Goal: Task Accomplishment & Management: Use online tool/utility

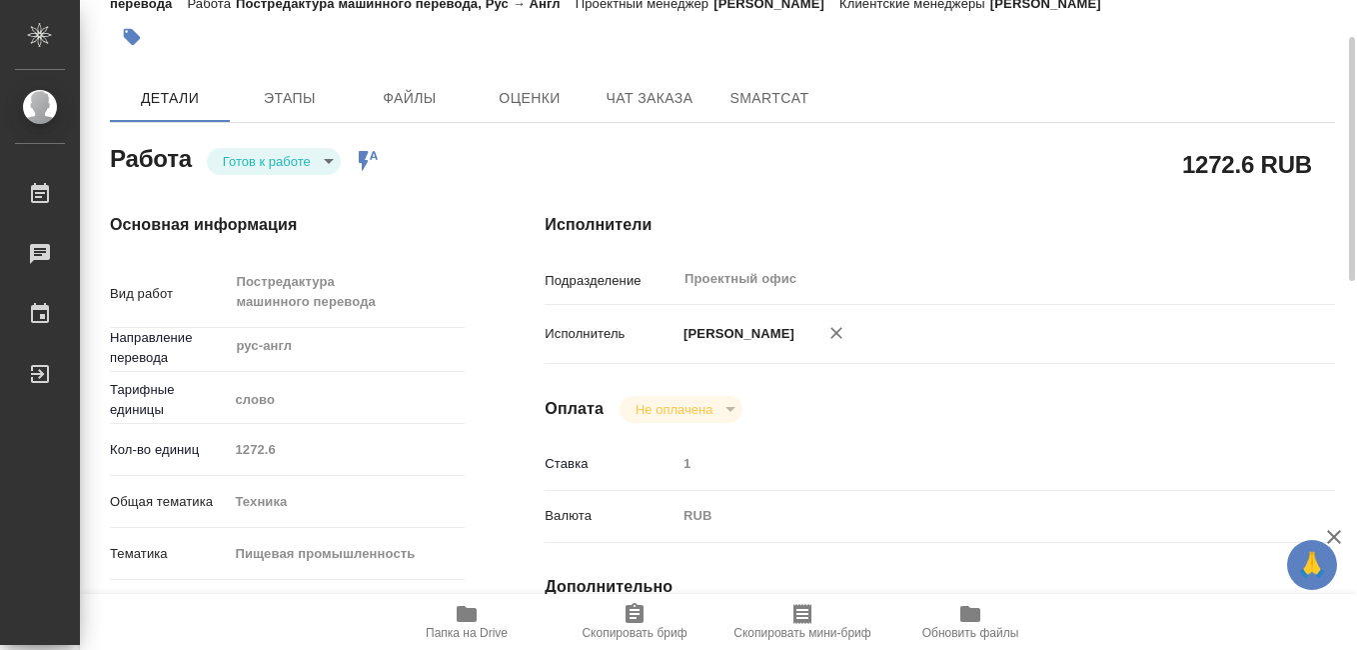
scroll to position [200, 0]
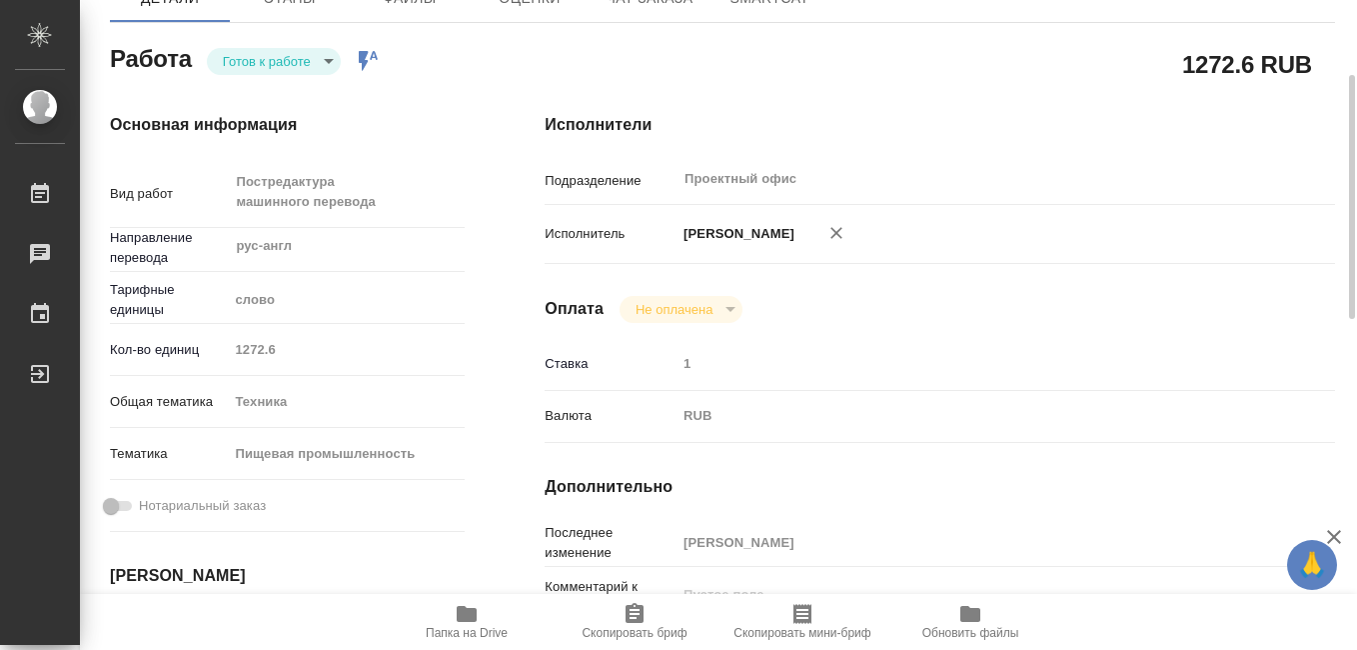
click at [467, 620] on icon "button" at bounding box center [467, 614] width 20 height 16
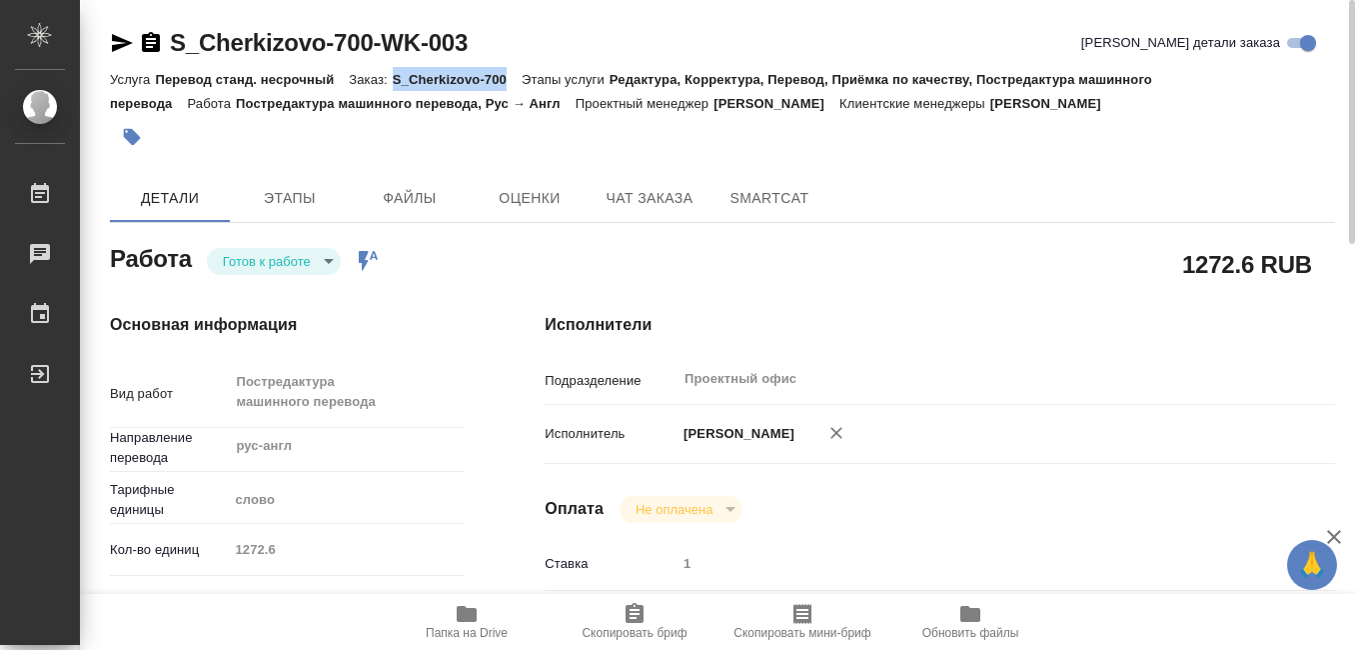
drag, startPoint x: 395, startPoint y: 83, endPoint x: 504, endPoint y: 85, distance: 109.0
click at [504, 85] on p "S_Cherkizovo-700" at bounding box center [457, 79] width 129 height 15
drag, startPoint x: 504, startPoint y: 85, endPoint x: 490, endPoint y: 81, distance: 14.6
copy p "S_Cherkizovo-700"
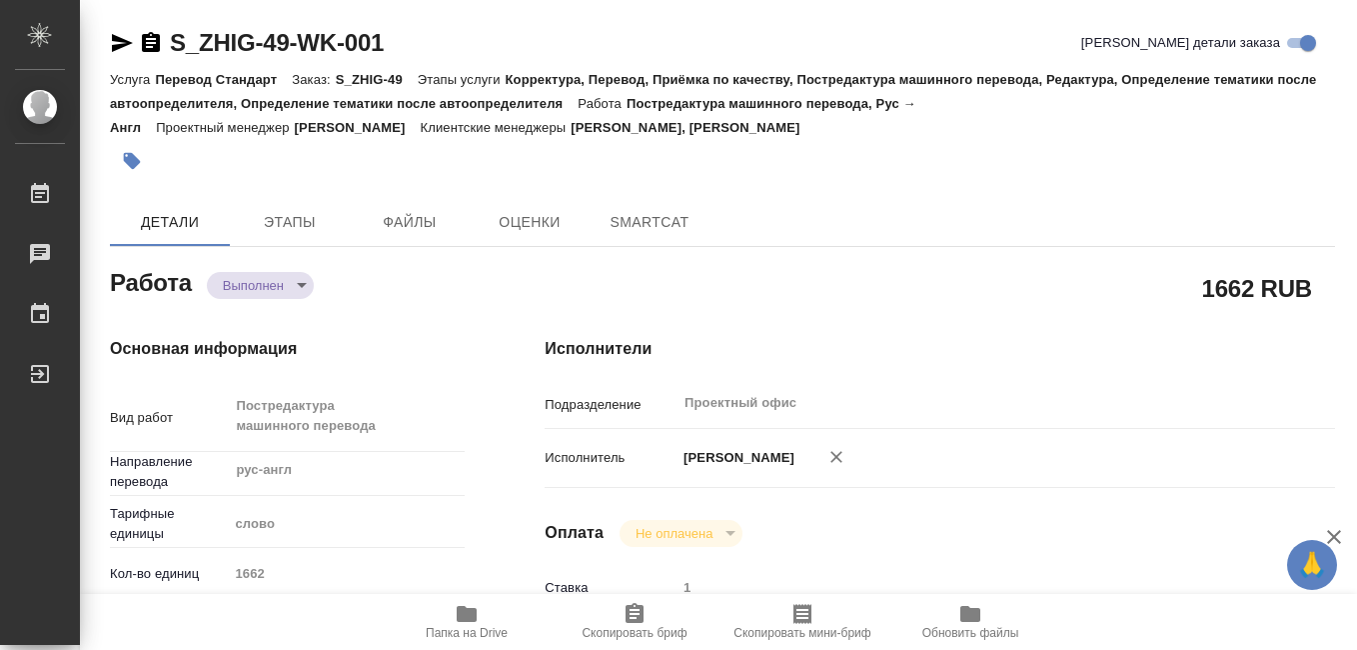
type textarea "x"
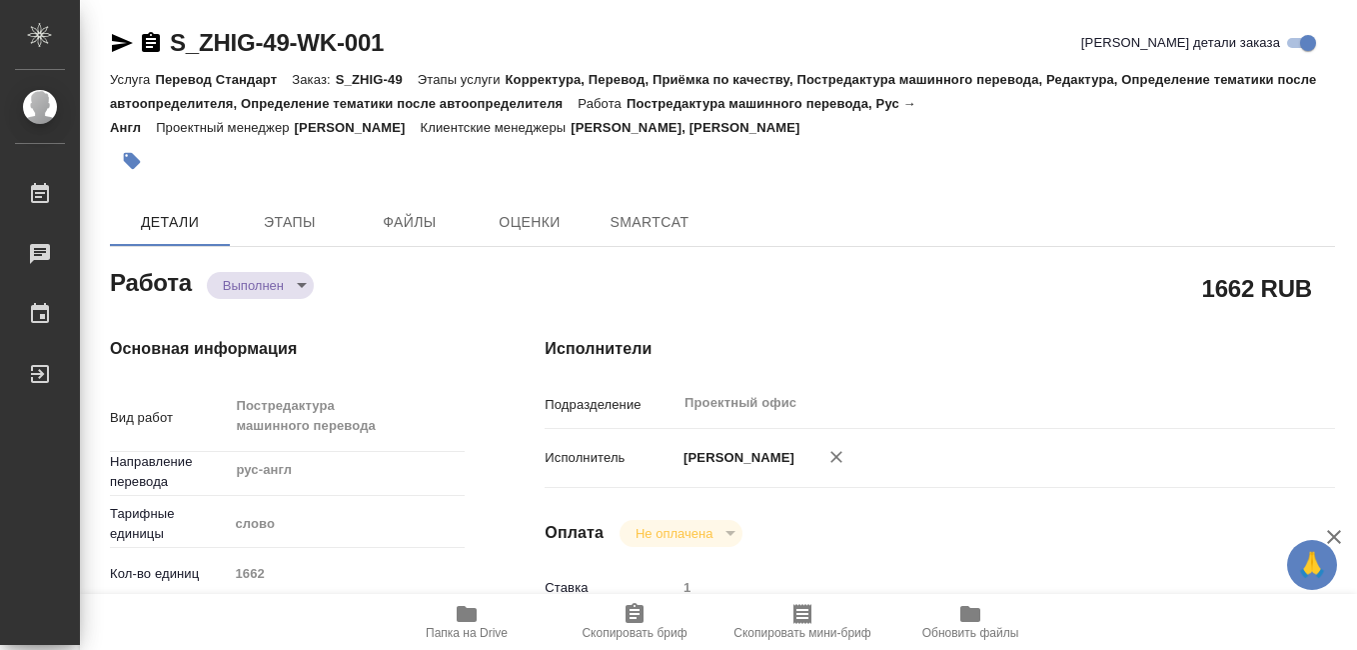
type textarea "x"
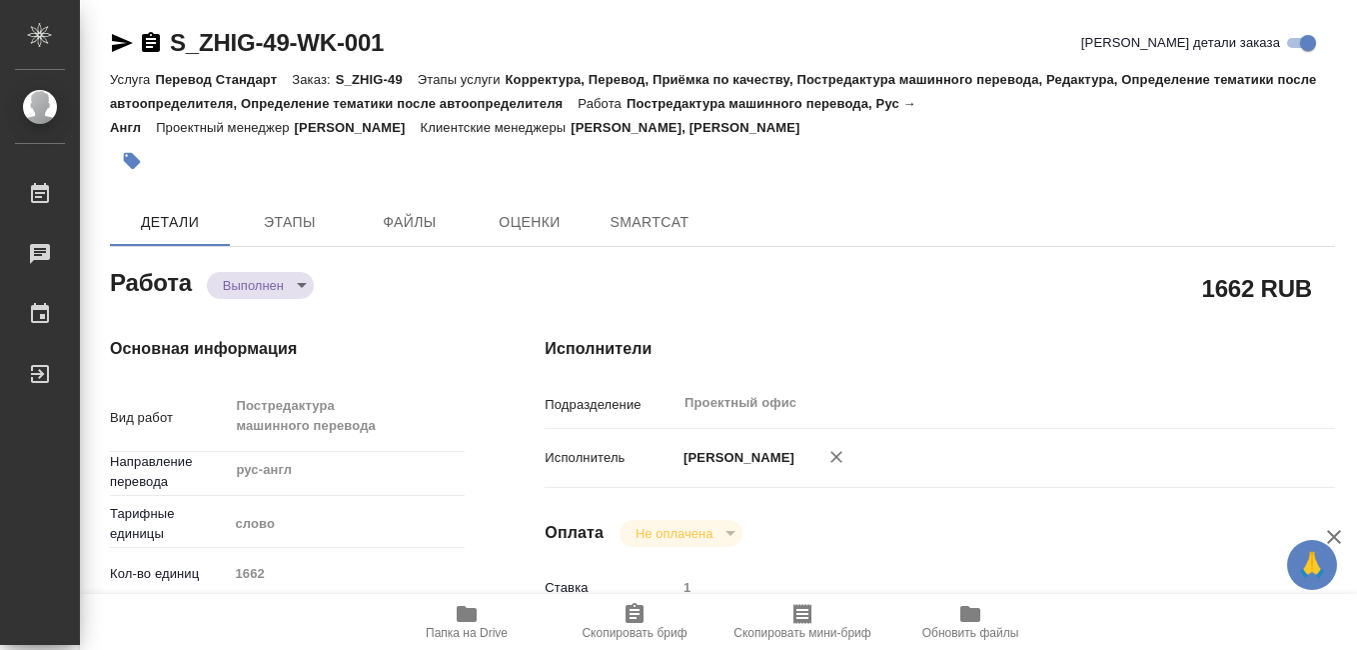
type textarea "x"
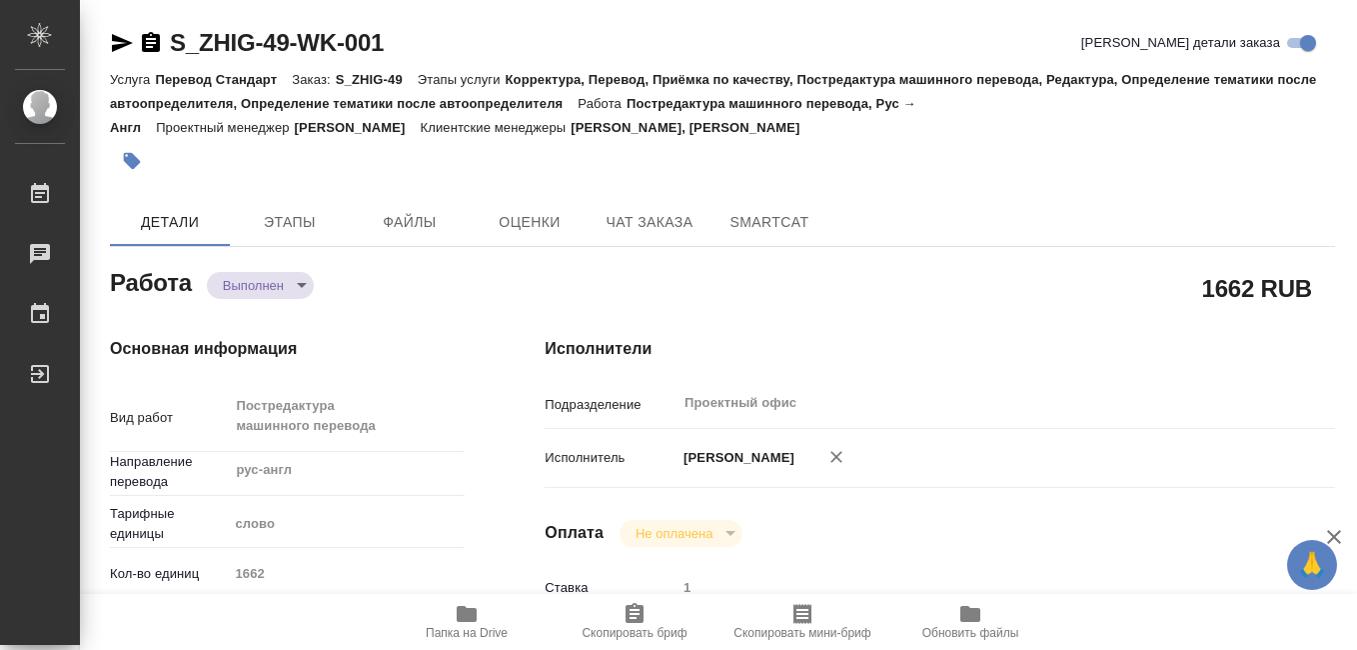
type textarea "x"
